Goal: Information Seeking & Learning: Check status

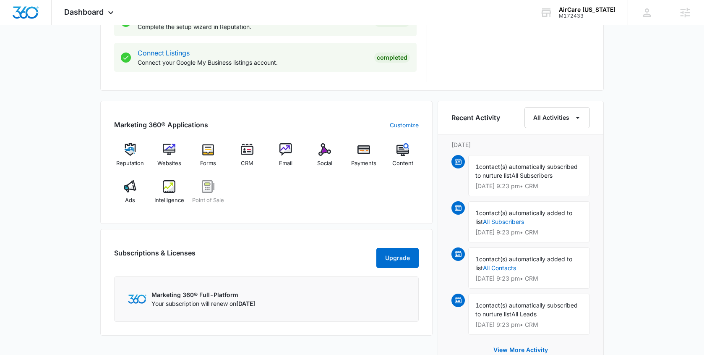
scroll to position [454, 0]
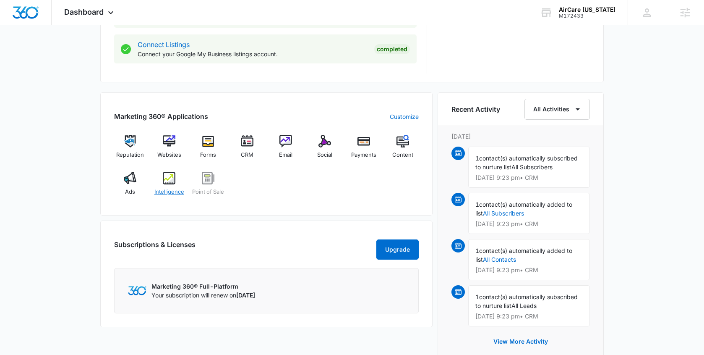
click at [174, 189] on span "Intelligence" at bounding box center [169, 192] width 30 height 8
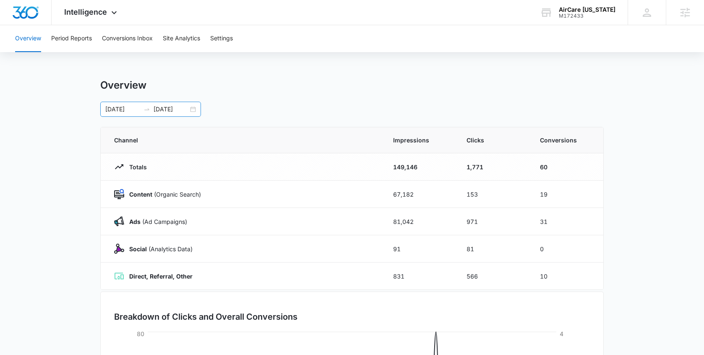
click at [191, 111] on div "07/01/2025 09/30/2025" at bounding box center [150, 109] width 101 height 15
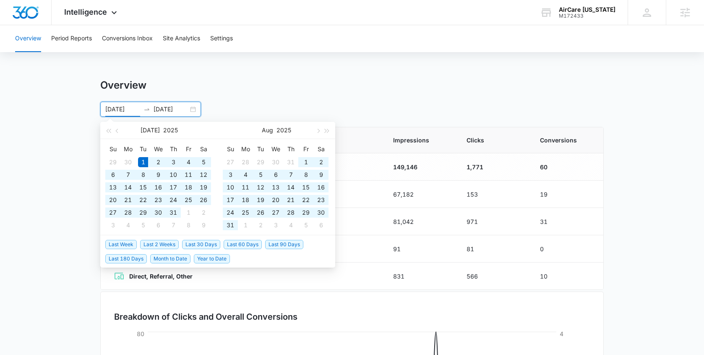
type input "07/01/2025"
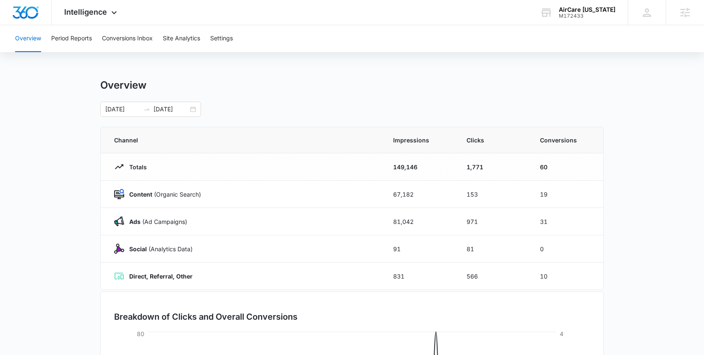
click at [404, 64] on div "Overview Period Reports Conversions Inbox Site Analytics Settings Overview 07/0…" at bounding box center [352, 272] width 704 height 494
click at [80, 35] on button "Period Reports" at bounding box center [71, 38] width 41 height 27
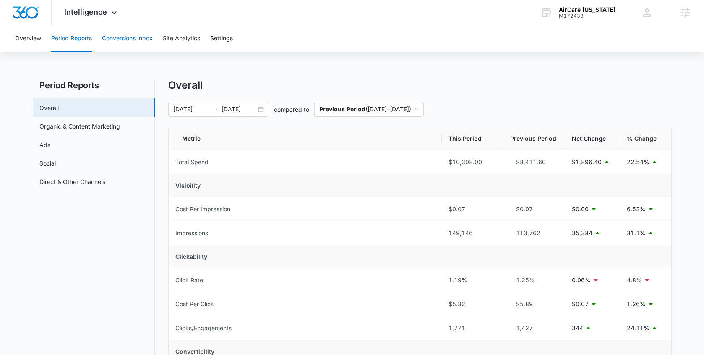
click at [137, 43] on button "Conversions Inbox" at bounding box center [127, 38] width 51 height 27
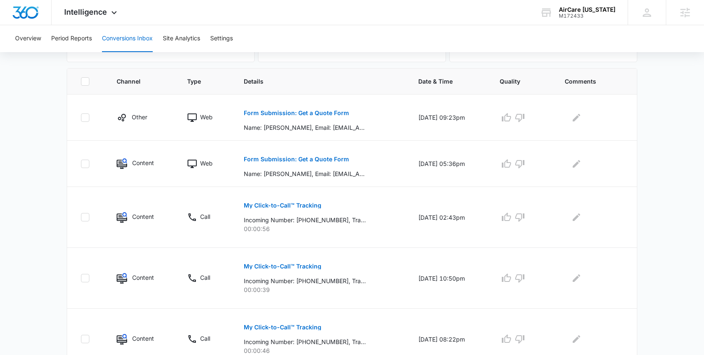
scroll to position [157, 0]
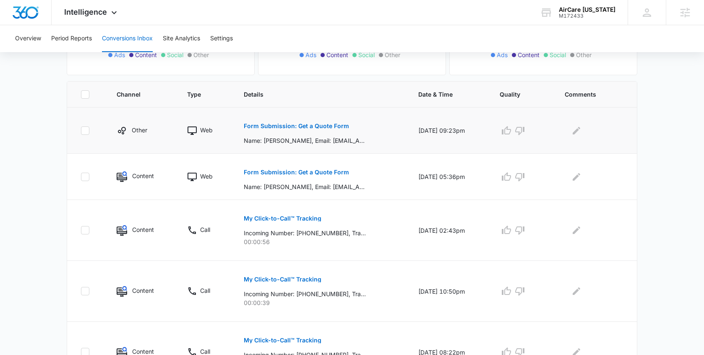
click at [299, 125] on p "Form Submission: Get a Quote Form" at bounding box center [296, 126] width 105 height 6
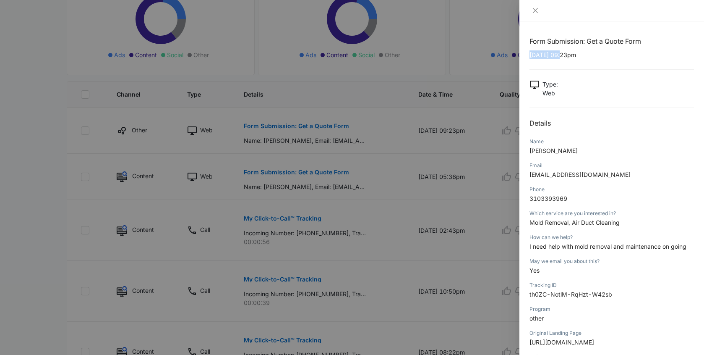
drag, startPoint x: 564, startPoint y: 56, endPoint x: 526, endPoint y: 56, distance: 37.8
click at [526, 56] on div "Form Submission: Get a Quote Form 10/05/2025 at 09:23pm Type : Web Details Name…" at bounding box center [612, 187] width 185 height 333
copy p "10/05/2025"
drag, startPoint x: 573, startPoint y: 148, endPoint x: 531, endPoint y: 150, distance: 42.0
click at [531, 150] on p "Christine Levin" at bounding box center [612, 150] width 165 height 9
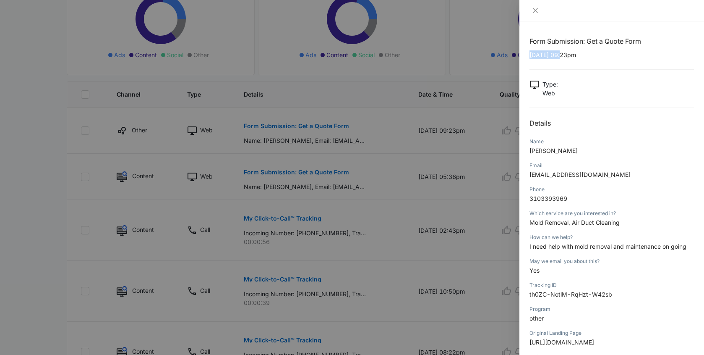
copy span "Christine Levin"
drag, startPoint x: 587, startPoint y: 175, endPoint x: 526, endPoint y: 178, distance: 61.7
click at [525, 178] on div "Form Submission: Get a Quote Form 10/05/2025 at 09:23pm Type : Web Details Name…" at bounding box center [612, 187] width 185 height 333
copy span "abclevin@gmail.com"
drag, startPoint x: 570, startPoint y: 196, endPoint x: 528, endPoint y: 197, distance: 41.6
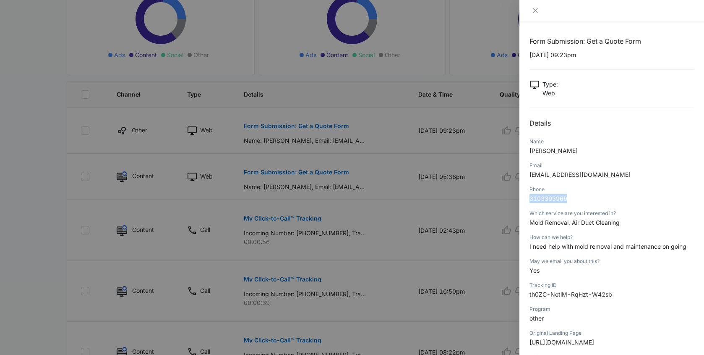
click at [528, 197] on div "Form Submission: Get a Quote Form 10/05/2025 at 09:23pm Type : Web Details Name…" at bounding box center [612, 187] width 185 height 333
copy span "3103393969"
drag, startPoint x: 621, startPoint y: 223, endPoint x: 527, endPoint y: 226, distance: 94.1
click at [527, 226] on div "Form Submission: Get a Quote Form 10/05/2025 at 09:23pm Type : Web Details Name…" at bounding box center [612, 187] width 185 height 333
copy span "Mold Removal, Air Duct Cleaning"
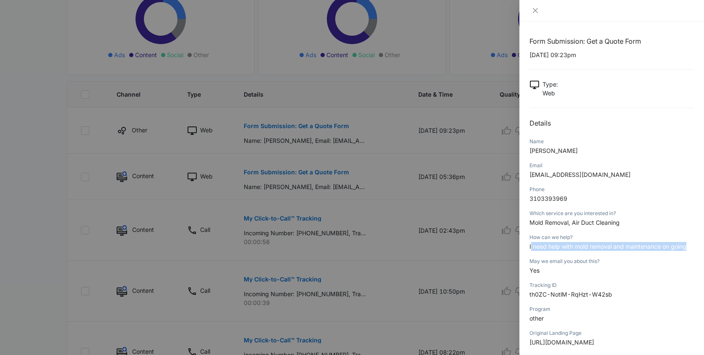
drag, startPoint x: 531, startPoint y: 248, endPoint x: 691, endPoint y: 248, distance: 160.8
click at [691, 248] on p "I need help with mold removal and maintenance on going" at bounding box center [612, 246] width 165 height 9
copy span "need help with mold removal and maintenance on going"
click at [535, 11] on icon "close" at bounding box center [535, 10] width 7 height 7
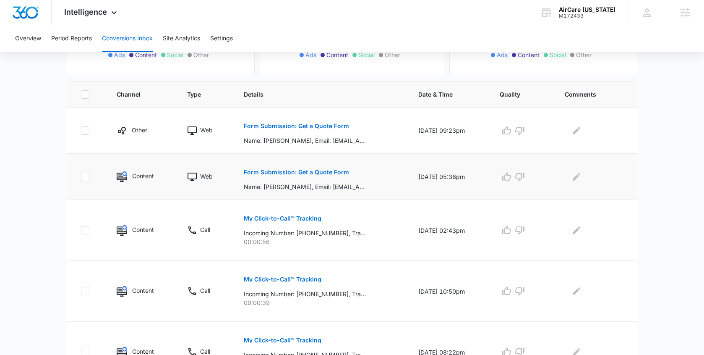
click at [318, 169] on p "Form Submission: Get a Quote Form" at bounding box center [296, 172] width 105 height 6
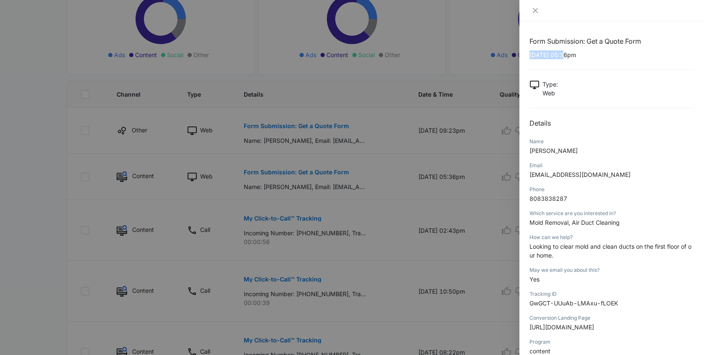
drag, startPoint x: 565, startPoint y: 55, endPoint x: 527, endPoint y: 57, distance: 38.7
click at [527, 57] on div "Form Submission: Get a Quote Form 10/04/2025 at 05:36pm Type : Web Details Name…" at bounding box center [612, 187] width 185 height 333
copy p "10/04/2025"
drag, startPoint x: 562, startPoint y: 152, endPoint x: 528, endPoint y: 152, distance: 34.0
click at [528, 152] on div "Form Submission: Get a Quote Form 10/04/2025 at 05:36pm Type : Web Details Name…" at bounding box center [612, 187] width 185 height 333
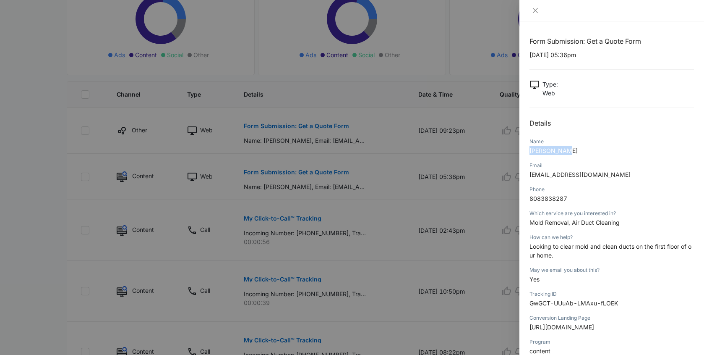
copy span "Lois Perrin"
drag, startPoint x: 592, startPoint y: 174, endPoint x: 525, endPoint y: 175, distance: 67.2
click at [525, 175] on div "Form Submission: Get a Quote Form 10/04/2025 at 05:36pm Type : Web Details Name…" at bounding box center [612, 187] width 185 height 333
copy span "loisperrin@yahoo.com"
drag, startPoint x: 571, startPoint y: 199, endPoint x: 526, endPoint y: 199, distance: 44.9
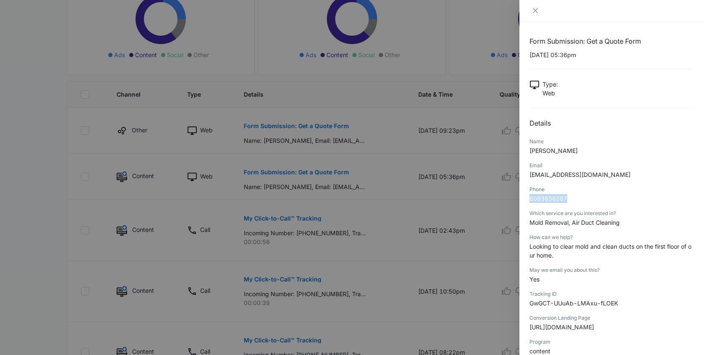
click at [526, 199] on div "Form Submission: Get a Quote Form 10/04/2025 at 05:36pm Type : Web Details Name…" at bounding box center [612, 187] width 185 height 333
copy span "8083838287"
drag, startPoint x: 623, startPoint y: 225, endPoint x: 531, endPoint y: 224, distance: 92.4
click at [531, 224] on p "Mold Removal, Air Duct Cleaning" at bounding box center [612, 222] width 165 height 9
drag, startPoint x: 559, startPoint y: 255, endPoint x: 523, endPoint y: 249, distance: 36.6
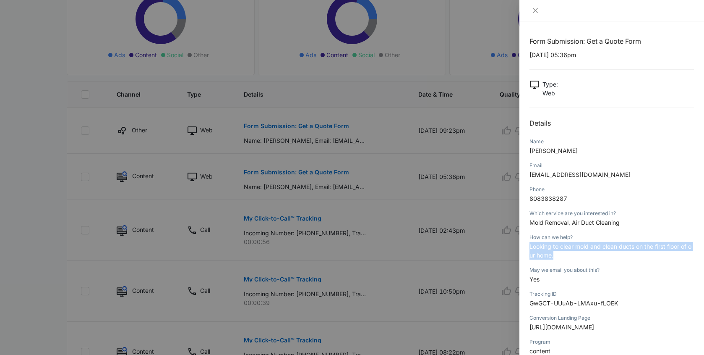
click at [523, 249] on div "Form Submission: Get a Quote Form 10/04/2025 at 05:36pm Type : Web Details Name…" at bounding box center [612, 187] width 185 height 333
click at [537, 10] on icon "close" at bounding box center [535, 10] width 7 height 7
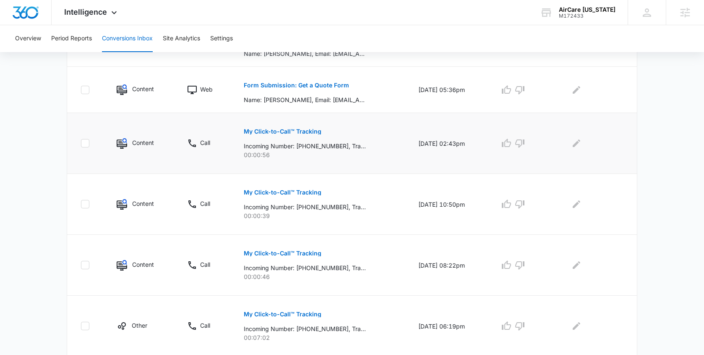
scroll to position [255, 0]
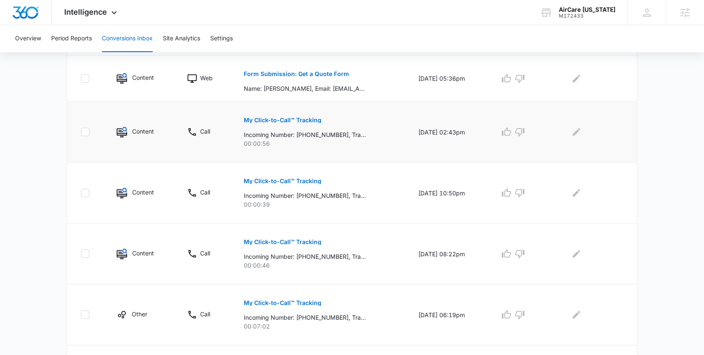
click at [283, 120] on p "My Click-to-Call™ Tracking" at bounding box center [283, 120] width 78 height 6
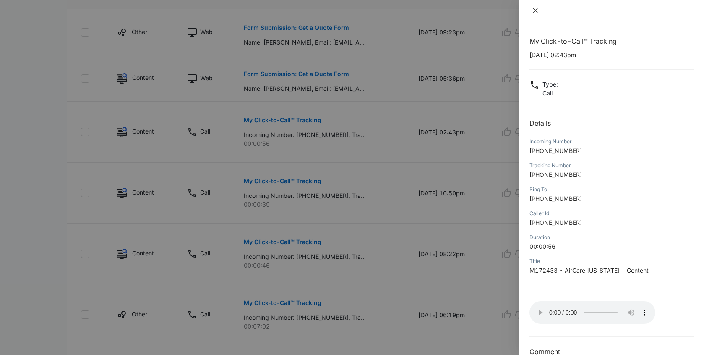
click at [536, 11] on icon "close" at bounding box center [535, 10] width 7 height 7
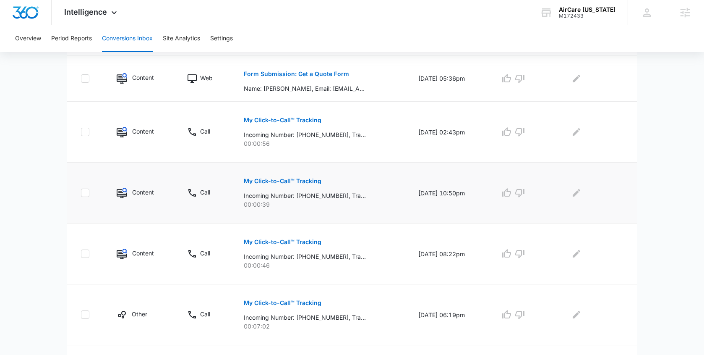
click at [298, 180] on p "My Click-to-Call™ Tracking" at bounding box center [283, 181] width 78 height 6
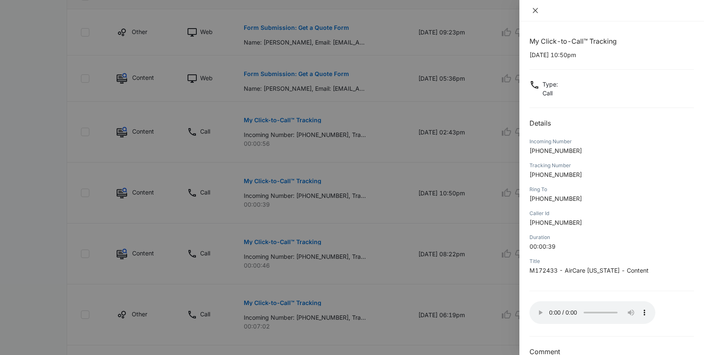
click at [538, 13] on icon "close" at bounding box center [535, 10] width 7 height 7
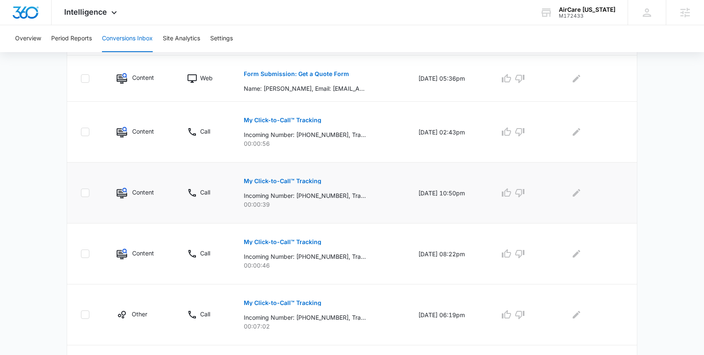
click at [279, 163] on td "My Click-to-Call™ Tracking Incoming Number: +13255306157, Tracking Number: +180…" at bounding box center [321, 192] width 174 height 61
drag, startPoint x: 435, startPoint y: 133, endPoint x: 404, endPoint y: 133, distance: 31.5
click at [408, 133] on td "10/03/25 at 02:43pm" at bounding box center [449, 132] width 82 height 61
drag, startPoint x: 337, startPoint y: 133, endPoint x: 300, endPoint y: 136, distance: 37.1
click at [300, 136] on p "Incoming Number: +13255306157, Tracking Number: +18087523606, Ring To: +1808593…" at bounding box center [305, 134] width 122 height 9
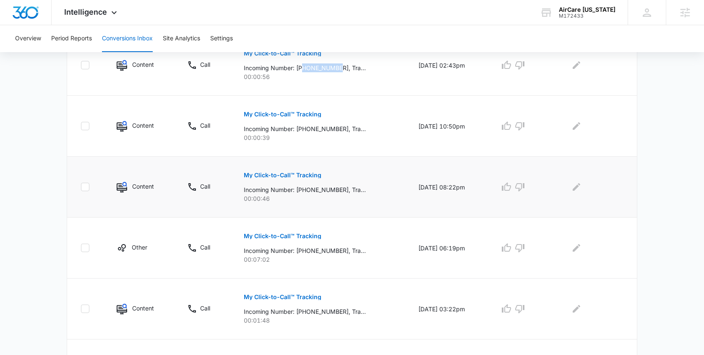
scroll to position [329, 0]
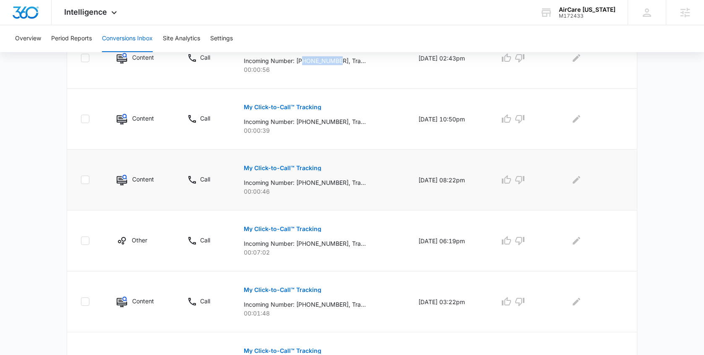
click at [301, 168] on p "My Click-to-Call™ Tracking" at bounding box center [283, 168] width 78 height 6
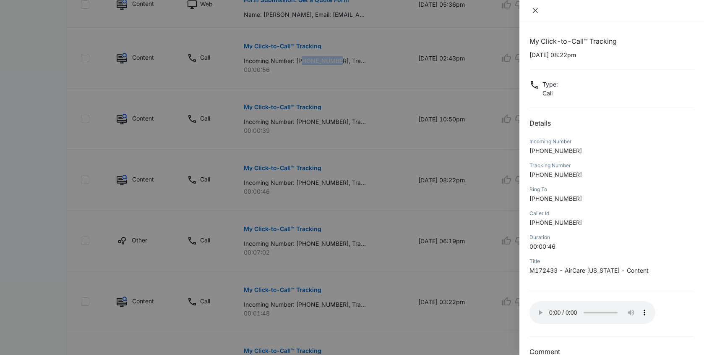
click at [536, 10] on icon "close" at bounding box center [535, 10] width 5 height 5
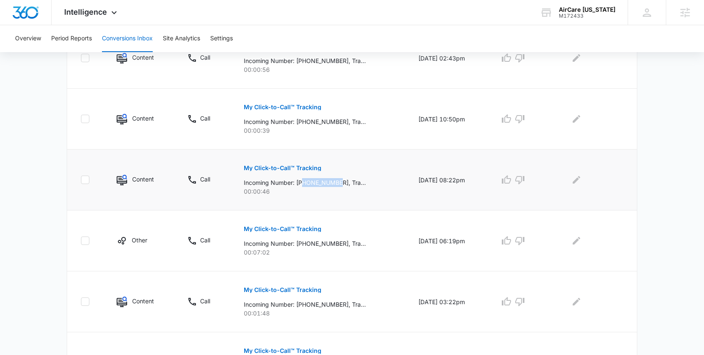
drag, startPoint x: 337, startPoint y: 183, endPoint x: 299, endPoint y: 184, distance: 37.8
click at [299, 184] on p "Incoming Number: +18085213336, Tracking Number: +18087523606, Ring To: +1808593…" at bounding box center [305, 182] width 122 height 9
drag, startPoint x: 436, startPoint y: 181, endPoint x: 407, endPoint y: 181, distance: 29.0
click at [408, 181] on td "10/01/25 at 08:22pm" at bounding box center [449, 179] width 82 height 61
click at [313, 230] on p "My Click-to-Call™ Tracking" at bounding box center [283, 229] width 78 height 6
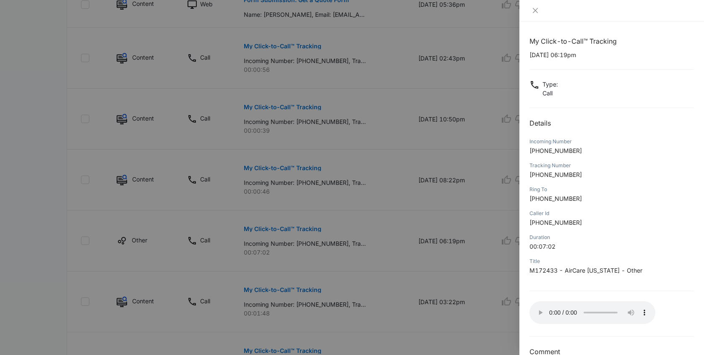
click at [568, 62] on div "My Click-to-Call™ Tracking 10/01/2025 at 06:19pm Type : Call Details Incoming N…" at bounding box center [612, 196] width 165 height 321
drag, startPoint x: 563, startPoint y: 55, endPoint x: 525, endPoint y: 59, distance: 38.4
click at [525, 59] on div "My Click-to-Call™ Tracking 10/01/2025 at 06:19pm Type : Call Details Incoming N…" at bounding box center [612, 187] width 185 height 333
drag, startPoint x: 575, startPoint y: 149, endPoint x: 538, endPoint y: 151, distance: 37.4
click at [538, 151] on span "+19259562002" at bounding box center [556, 150] width 52 height 7
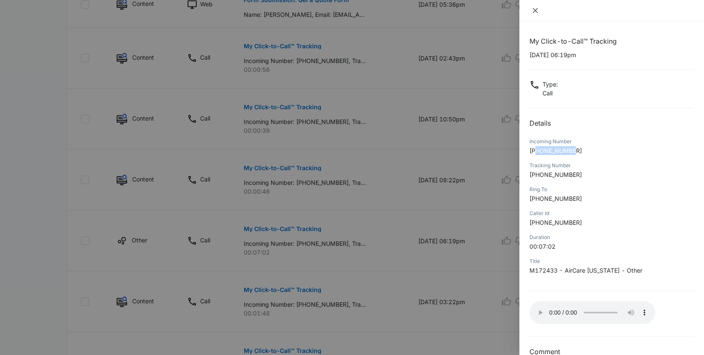
click at [533, 12] on icon "close" at bounding box center [535, 10] width 7 height 7
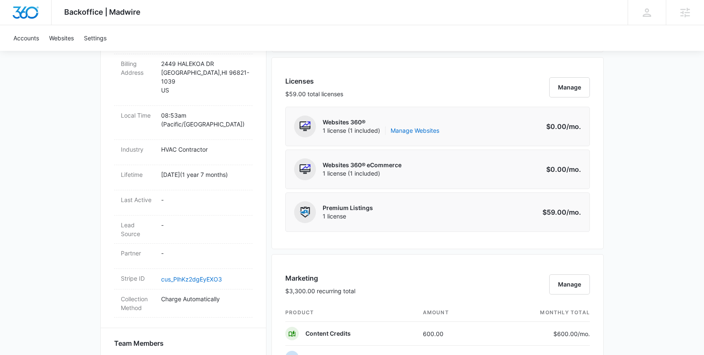
scroll to position [437, 0]
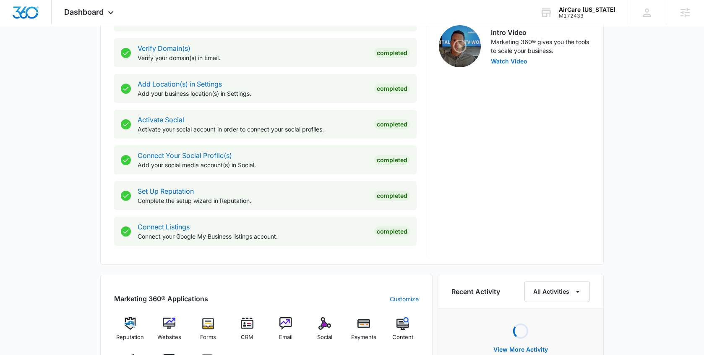
scroll to position [296, 0]
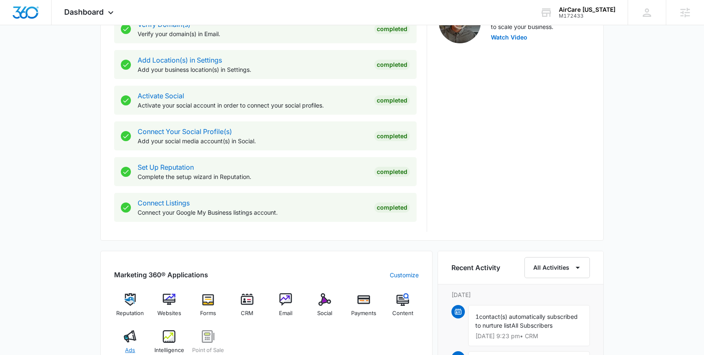
click at [131, 334] on img at bounding box center [130, 336] width 13 height 13
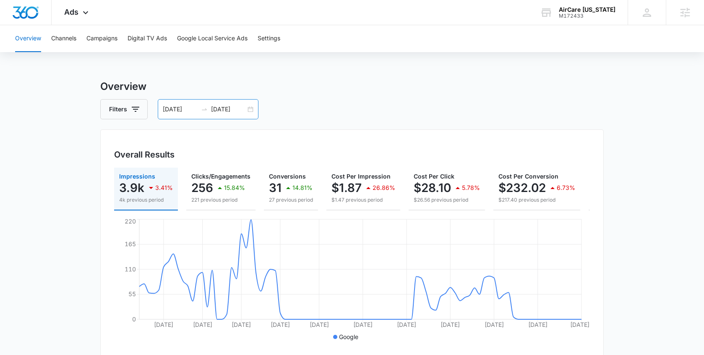
click at [239, 113] on input "09/30/2025" at bounding box center [228, 109] width 35 height 9
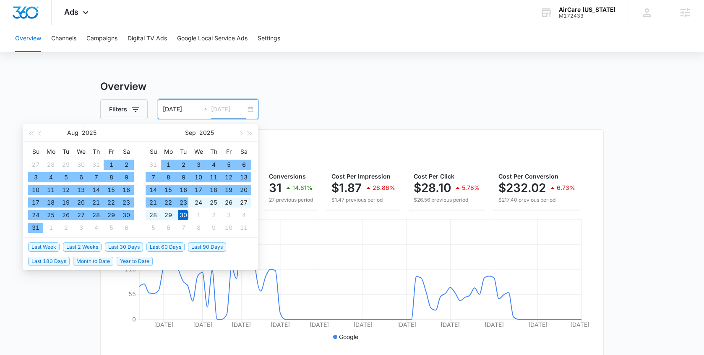
type input "09/30/2025"
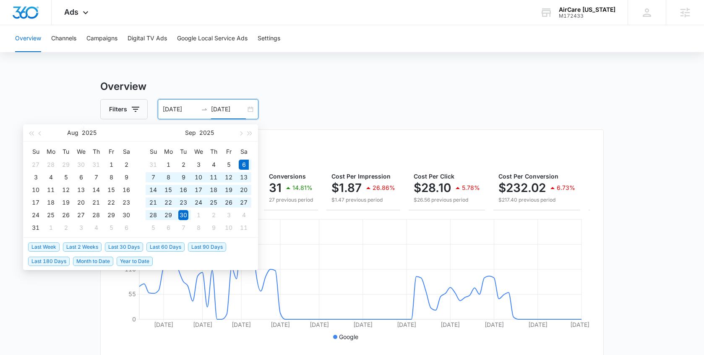
click at [121, 248] on span "Last 30 Days" at bounding box center [124, 246] width 38 height 9
type input "09/06/2025"
type input "10/06/2025"
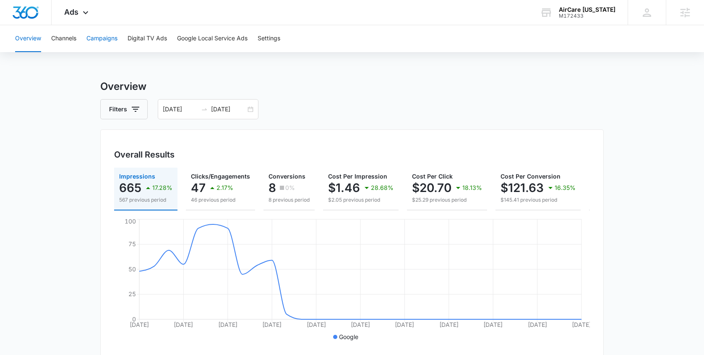
click at [108, 36] on button "Campaigns" at bounding box center [101, 38] width 31 height 27
